Goal: Task Accomplishment & Management: Use online tool/utility

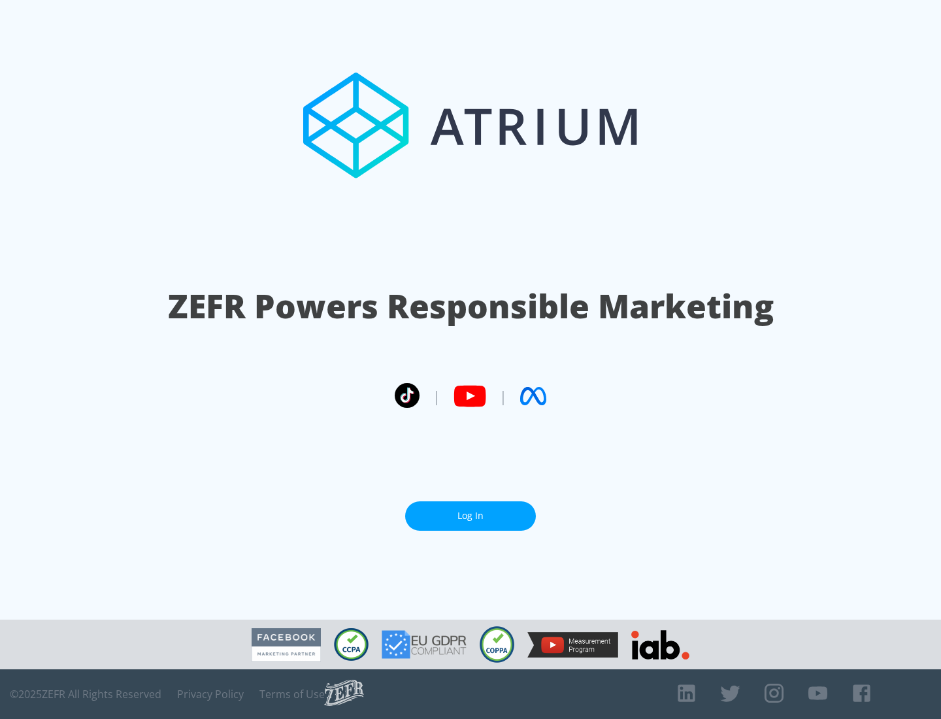
click at [471, 516] on link "Log In" at bounding box center [470, 515] width 131 height 29
